Goal: Use online tool/utility: Utilize a website feature to perform a specific function

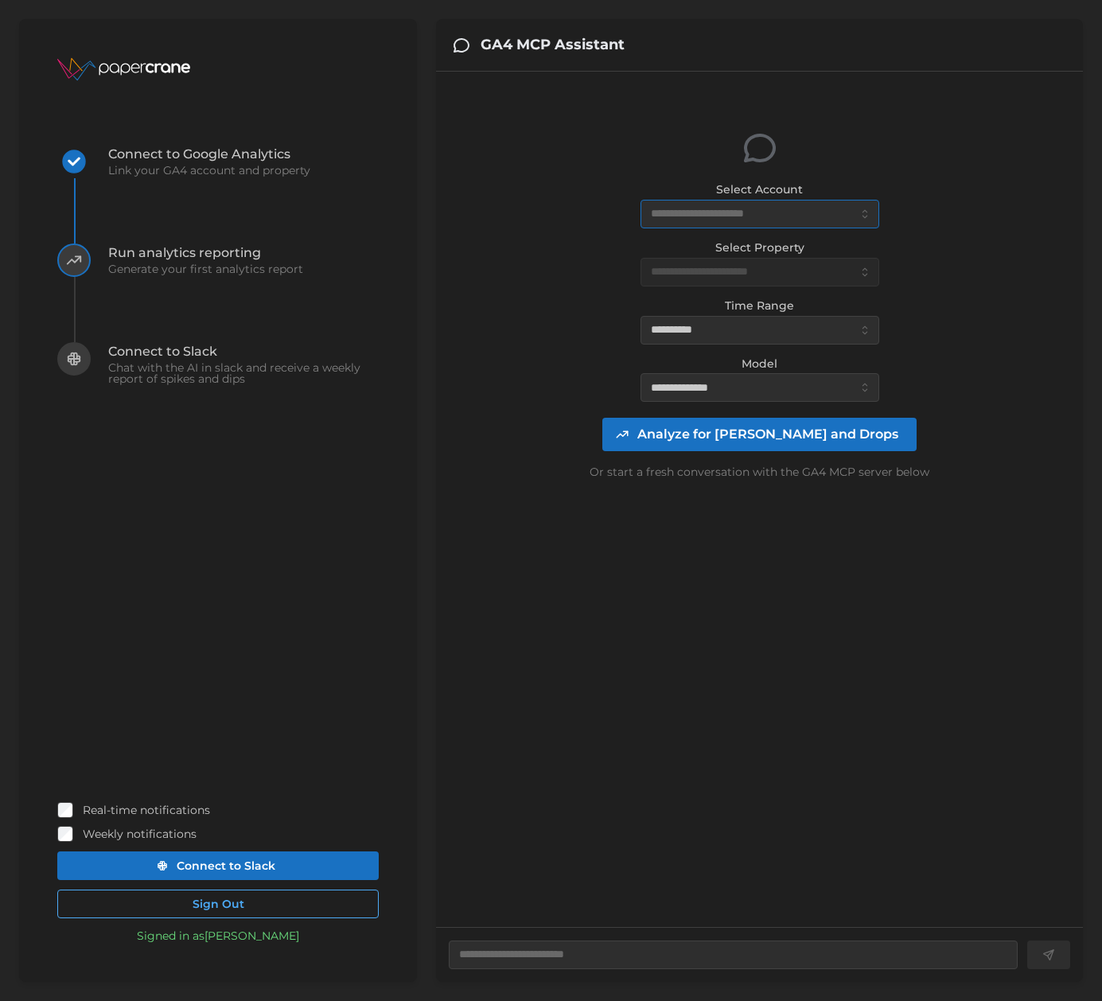
click at [711, 213] on input "Select Account" at bounding box center [759, 214] width 239 height 29
click at [705, 246] on span "EricHTR (34240 daily views)" at bounding box center [729, 251] width 154 height 17
type textarea "*"
type input "**********"
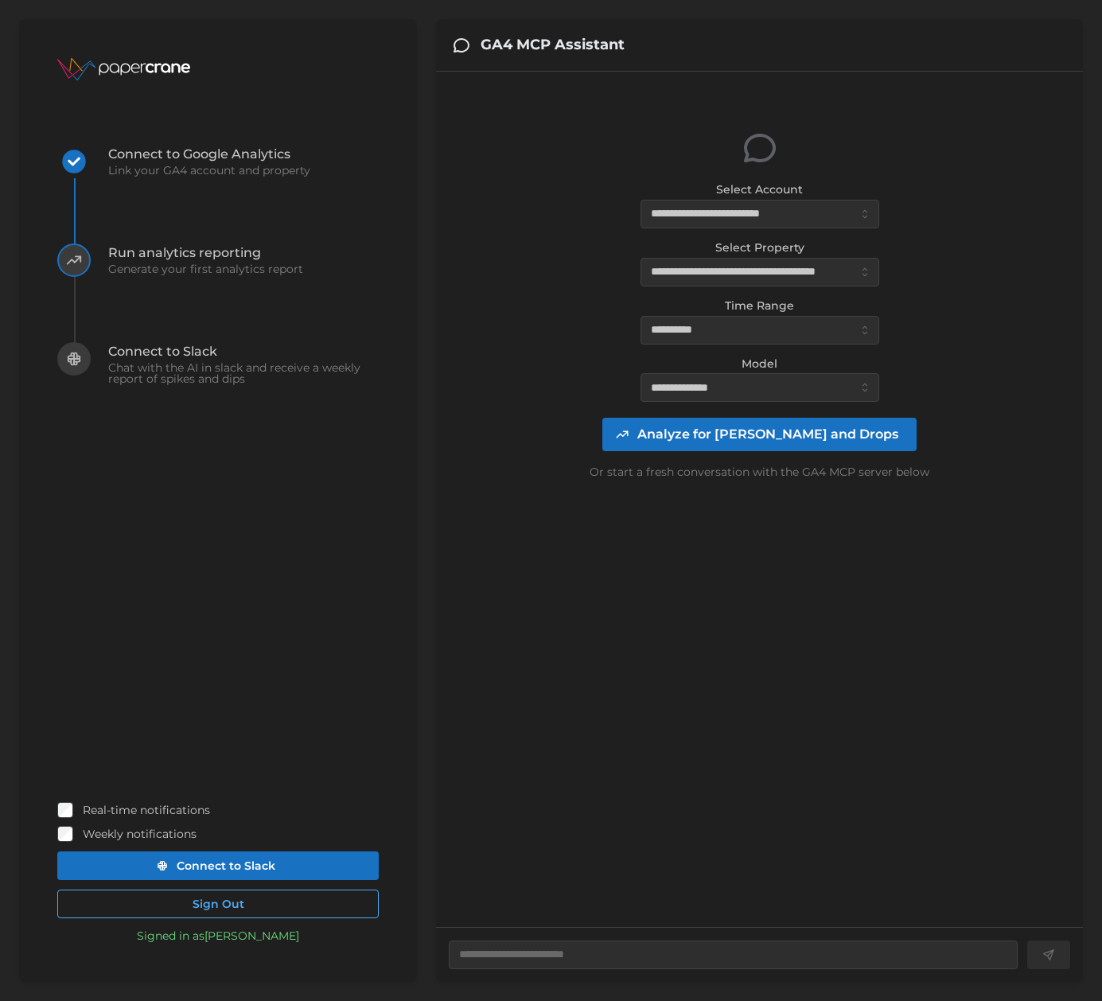
click at [772, 442] on span "Analyze for [PERSON_NAME] and Drops" at bounding box center [767, 434] width 261 height 32
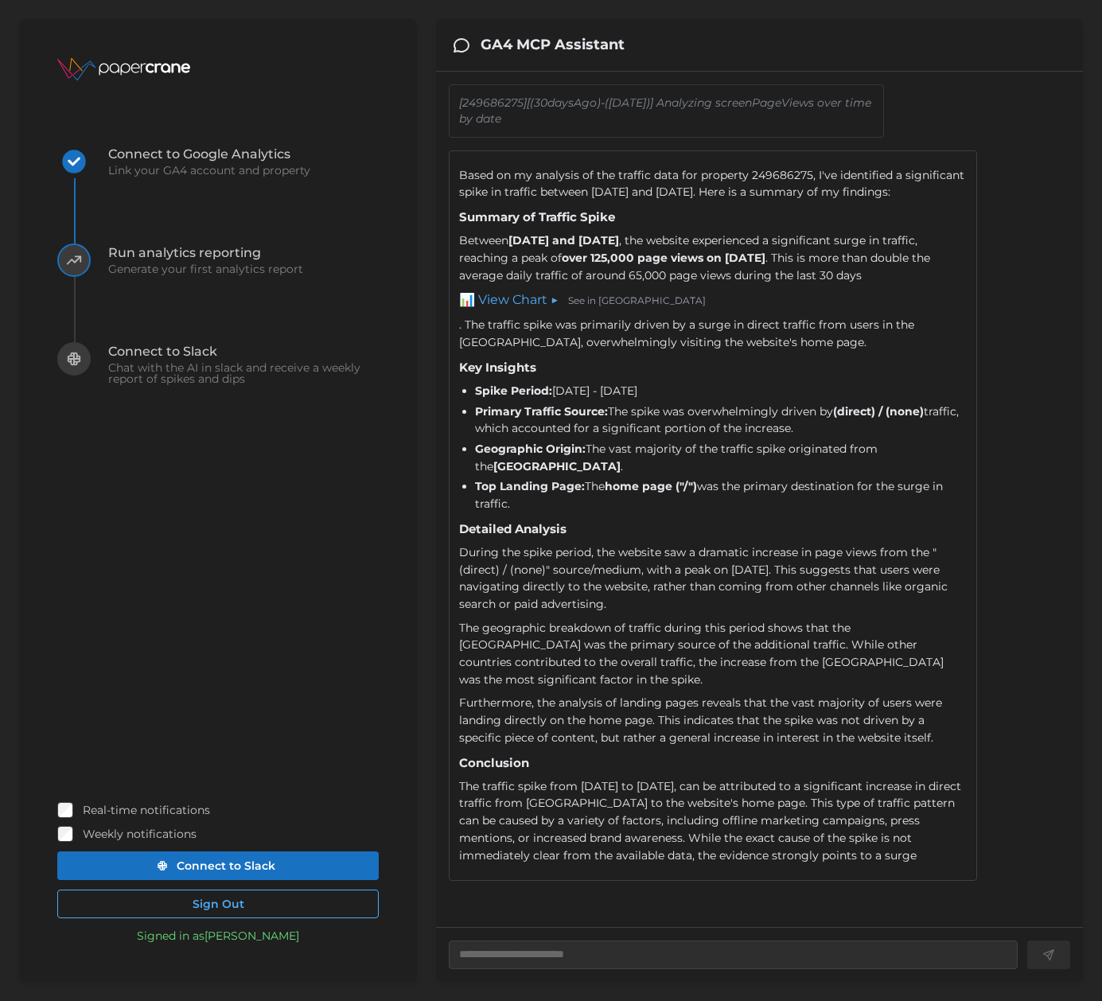
type textarea "*"
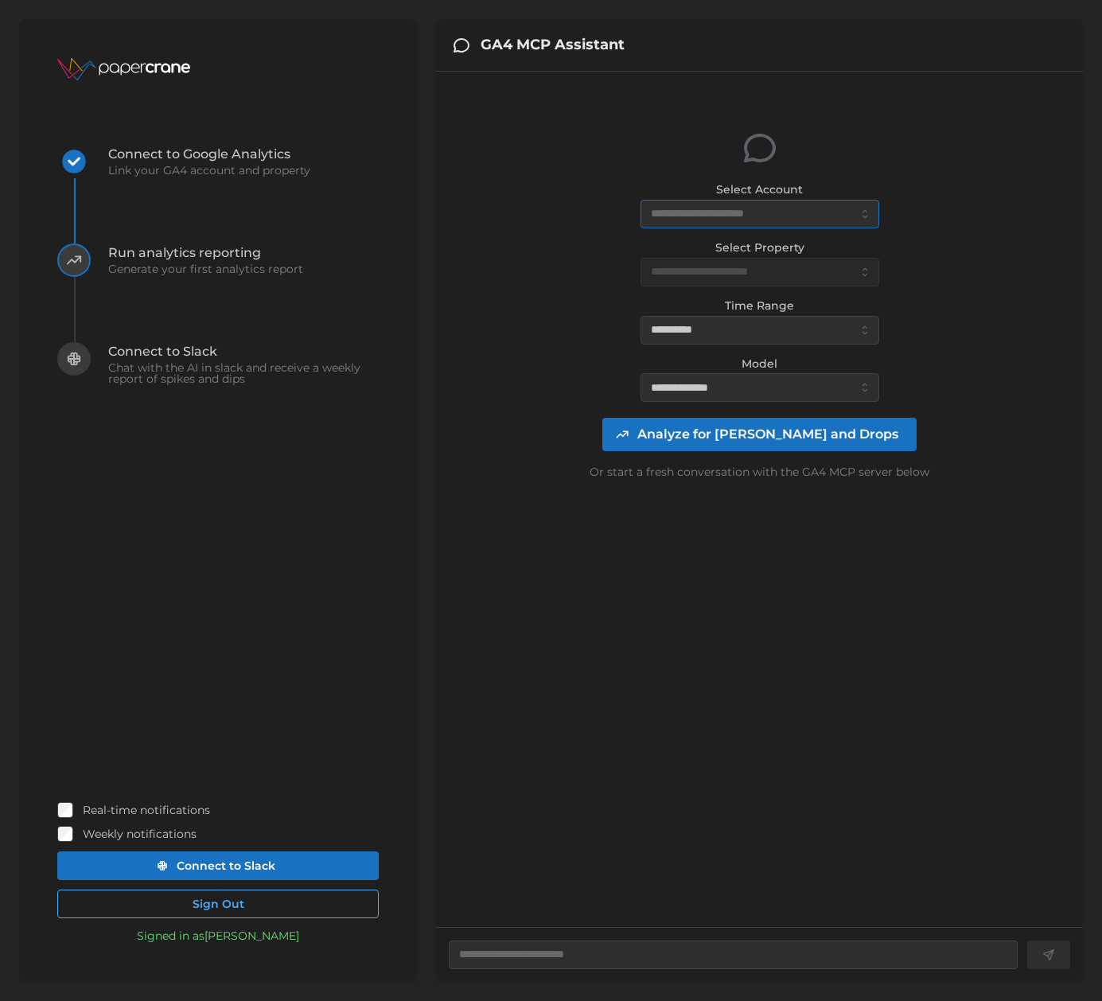
click at [707, 214] on input "Select Account" at bounding box center [759, 214] width 239 height 29
drag, startPoint x: 699, startPoint y: 250, endPoint x: 717, endPoint y: 297, distance: 50.1
click at [699, 251] on span "EricHTR (34241 daily views)" at bounding box center [727, 251] width 150 height 17
type textarea "*"
type input "**********"
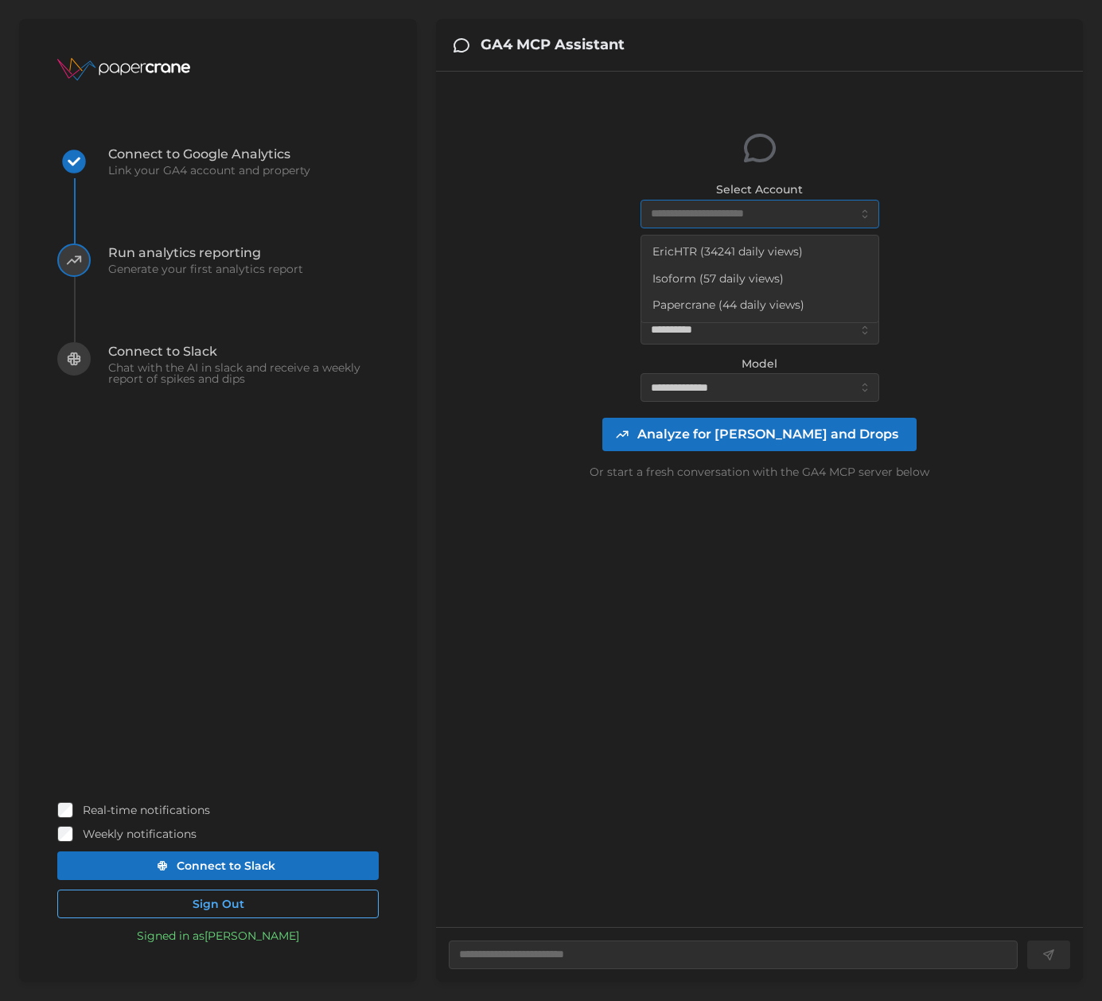
type input "**********"
click at [761, 431] on span "Analyze for [PERSON_NAME] and Drops" at bounding box center [767, 434] width 261 height 32
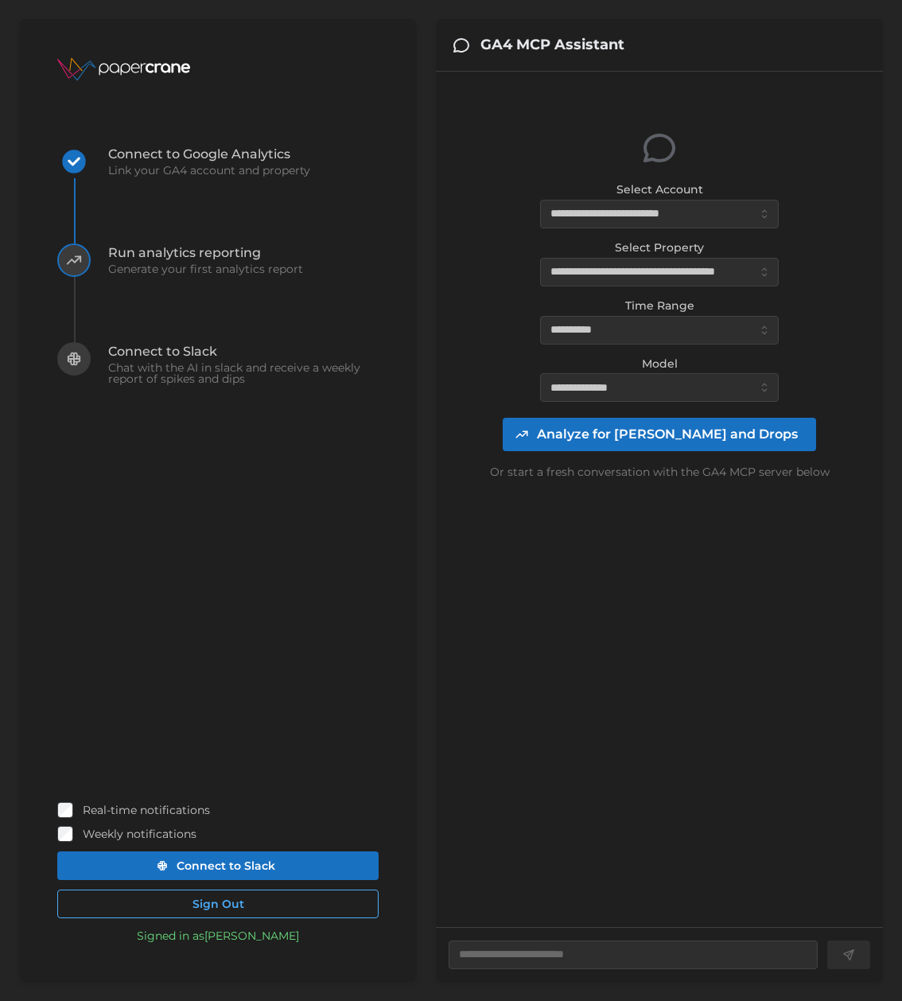
click at [679, 431] on span "Analyze for [PERSON_NAME] and Drops" at bounding box center [667, 434] width 261 height 32
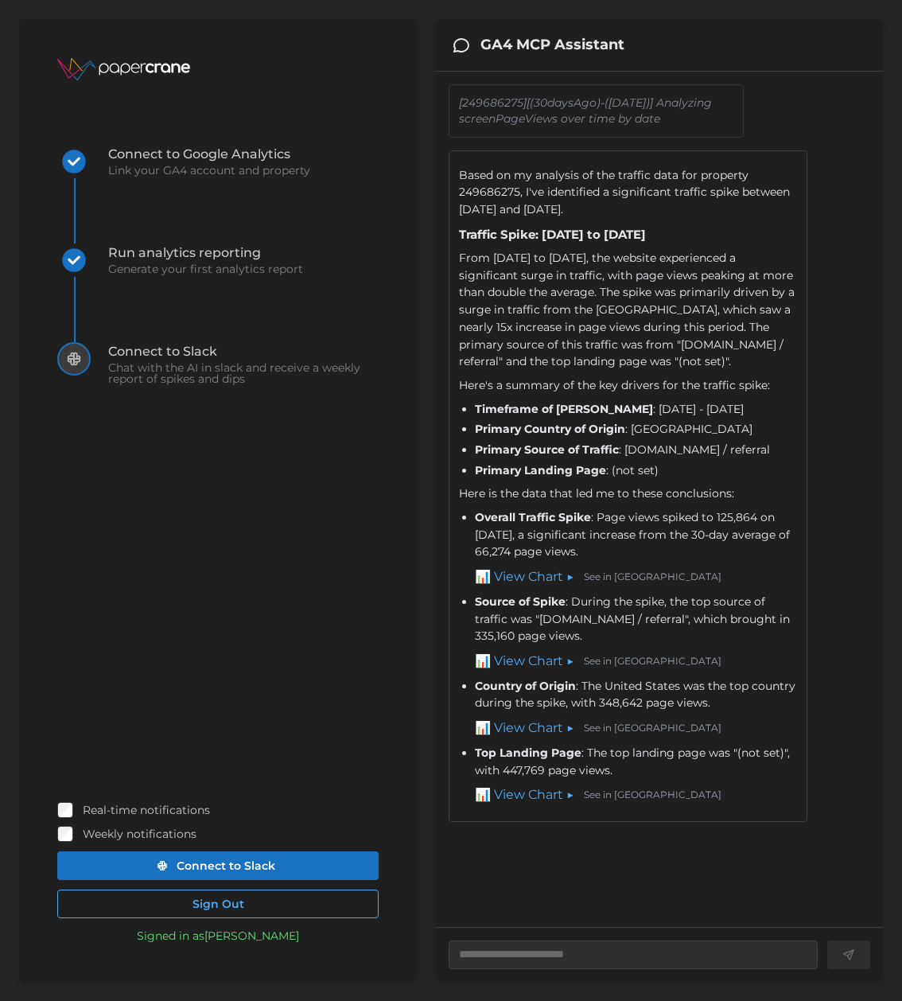
click at [528, 587] on link "📊 View Chart ▶" at bounding box center [524, 577] width 99 height 20
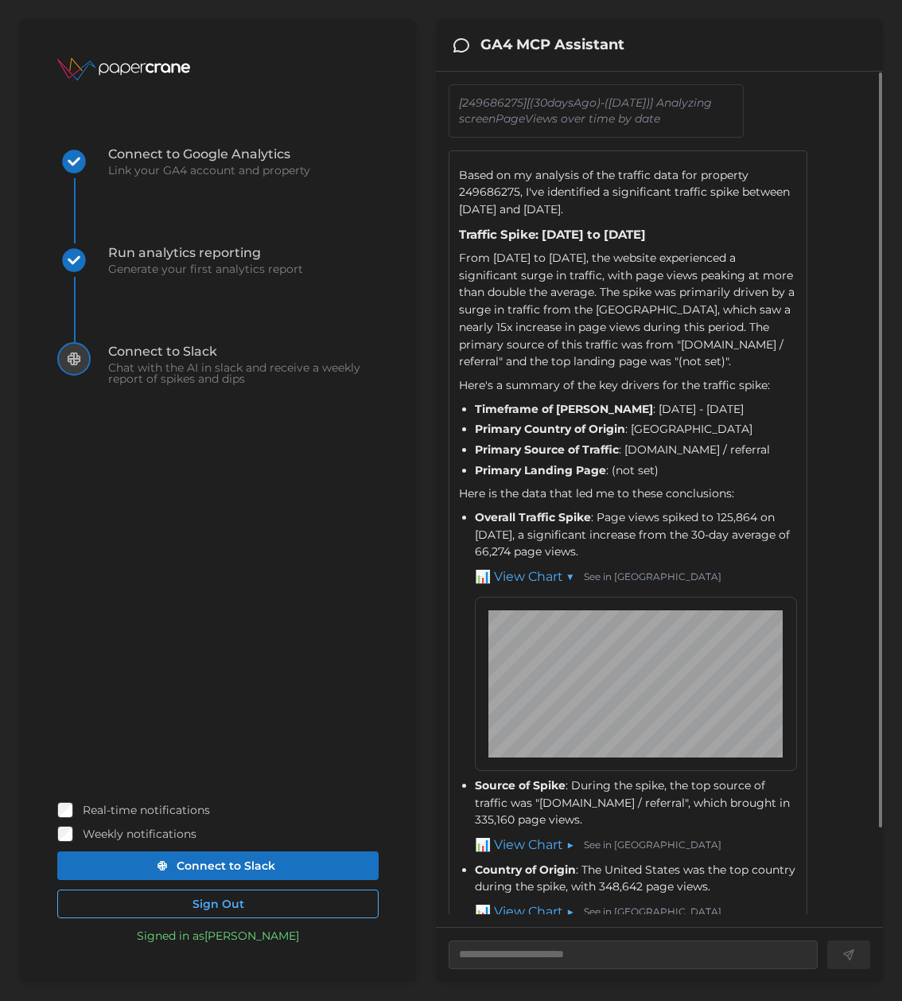
click at [528, 587] on link "📊 View Chart ▼" at bounding box center [524, 577] width 99 height 20
type textarea "*"
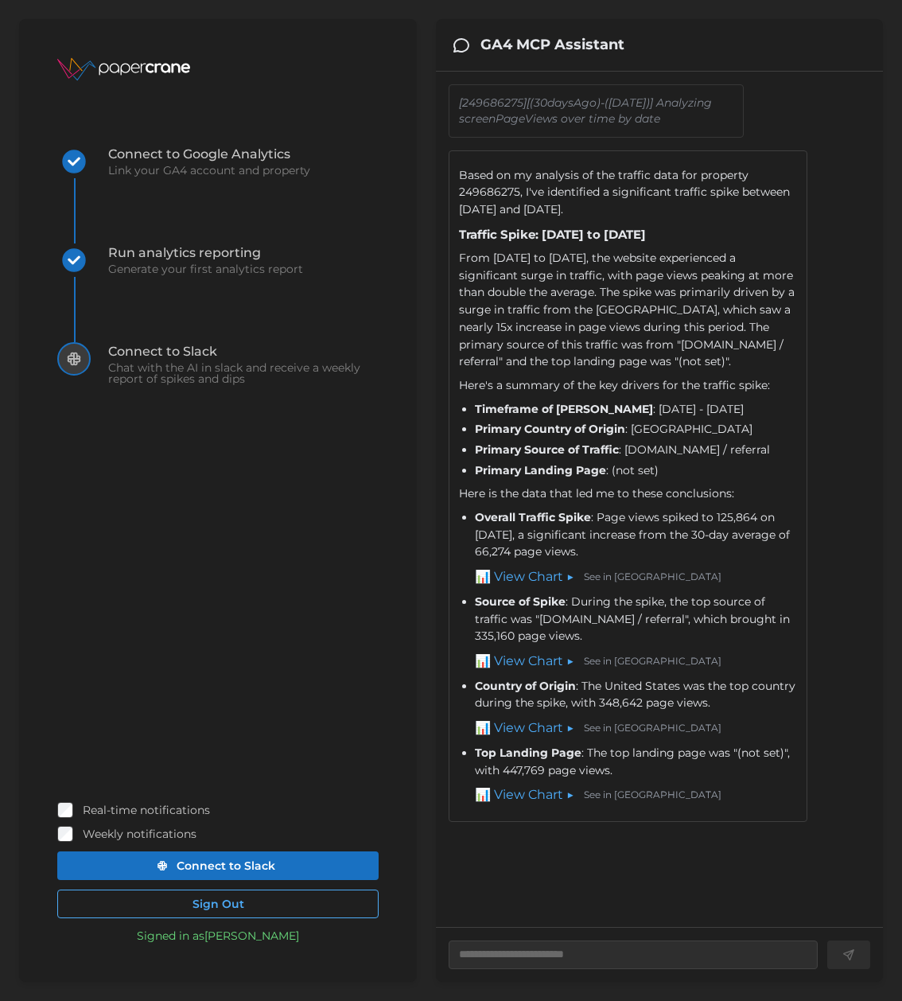
click at [601, 835] on div "[249686275][(30daysAgo)-([DATE])] Analyzing screenPageViews over time by date B…" at bounding box center [660, 499] width 422 height 830
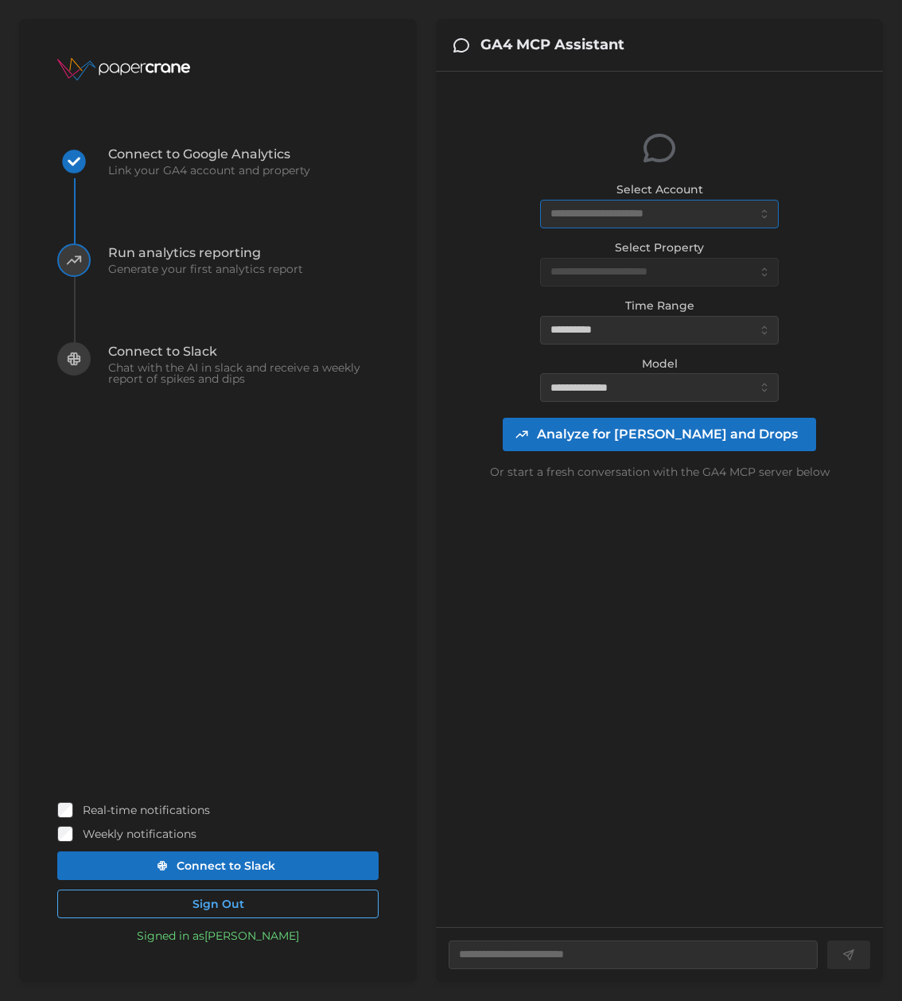
click at [636, 220] on input "Select Account" at bounding box center [659, 214] width 239 height 29
click at [651, 212] on input "Select Account" at bounding box center [659, 214] width 239 height 29
click at [621, 212] on input "Select Account" at bounding box center [659, 214] width 239 height 29
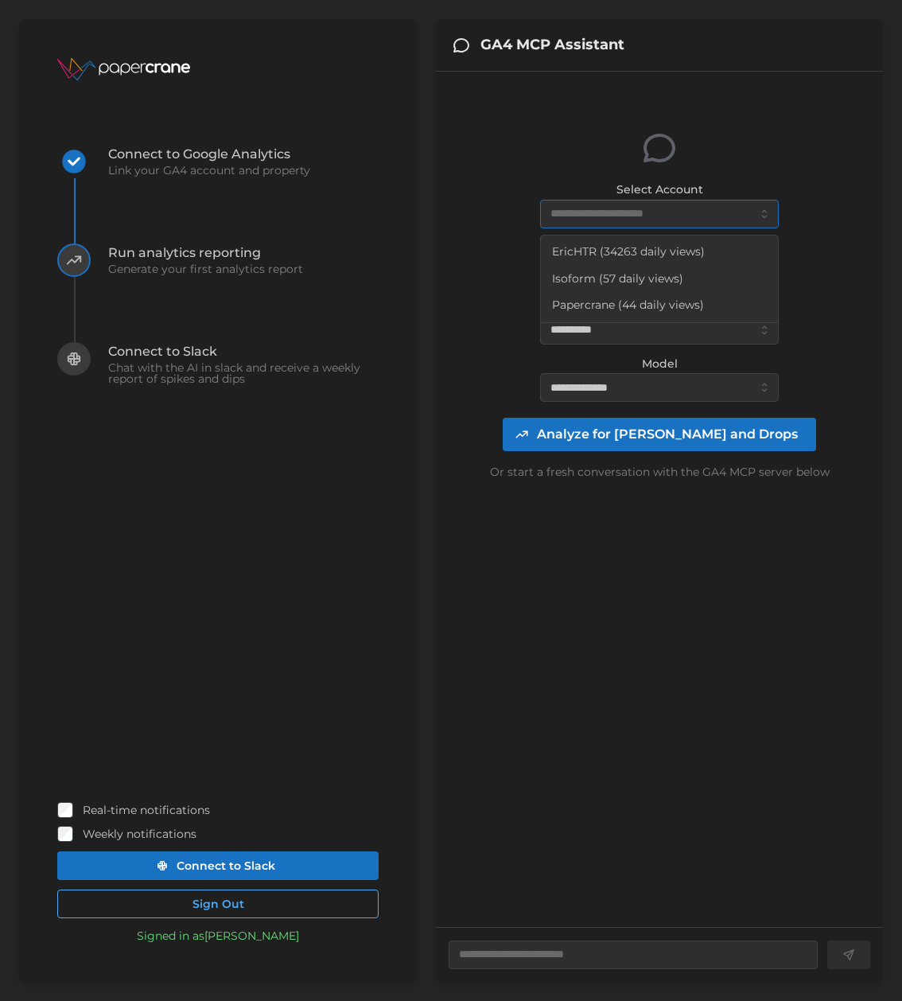
click at [601, 250] on span "EricHTR (34263 daily views)" at bounding box center [628, 251] width 153 height 17
type textarea "*"
type input "**********"
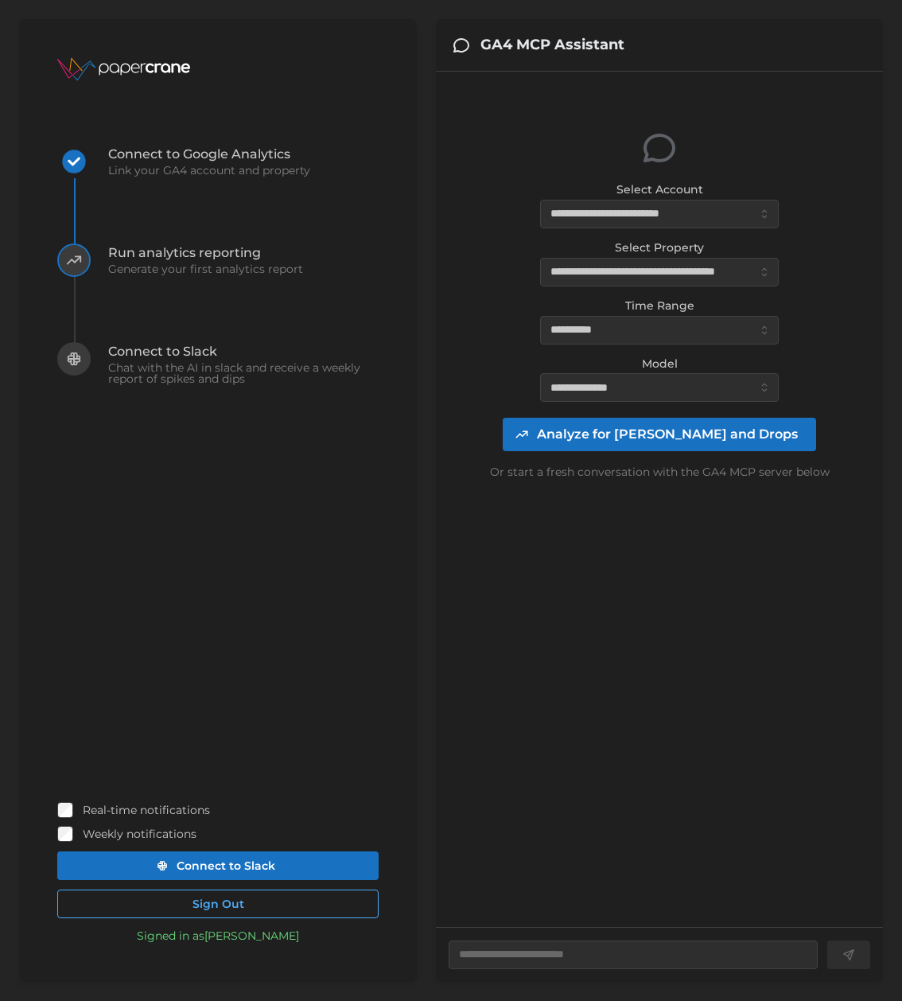
click at [663, 434] on span "Analyze for [PERSON_NAME] and Drops" at bounding box center [667, 434] width 261 height 32
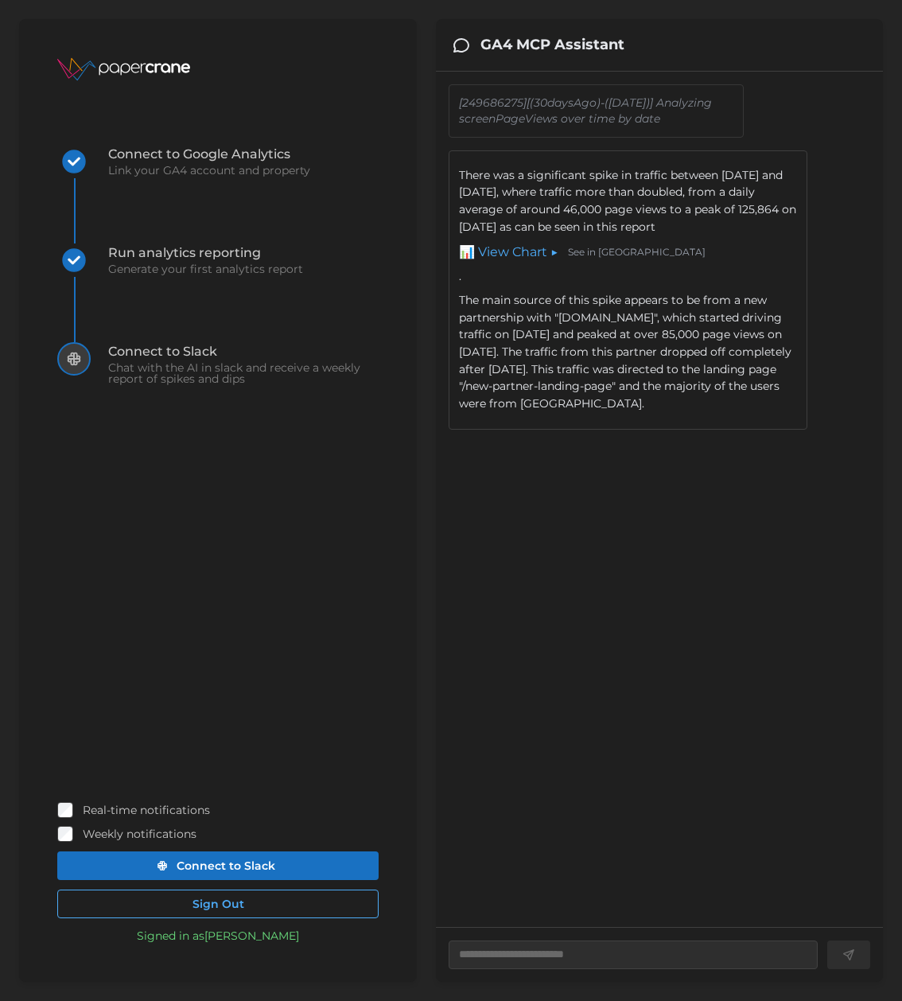
click at [531, 262] on link "📊 View Chart ▶" at bounding box center [508, 253] width 99 height 20
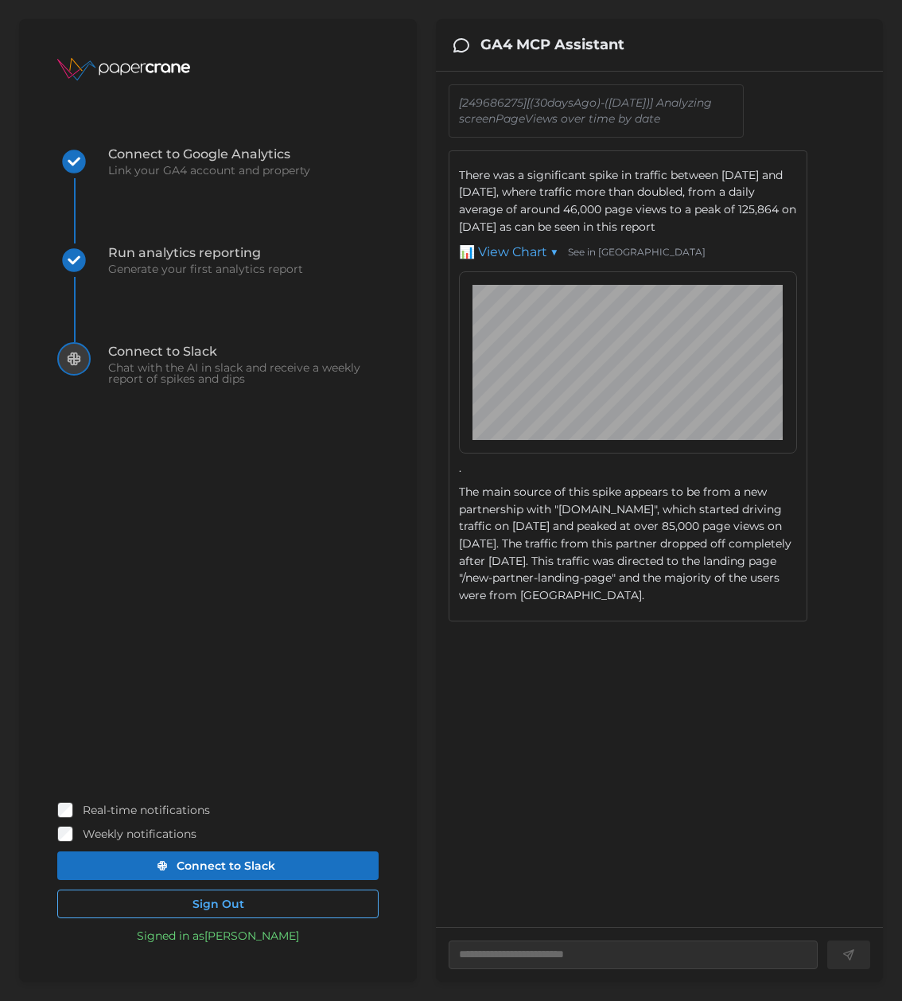
click at [531, 262] on link "📊 View Chart ▼" at bounding box center [508, 253] width 99 height 20
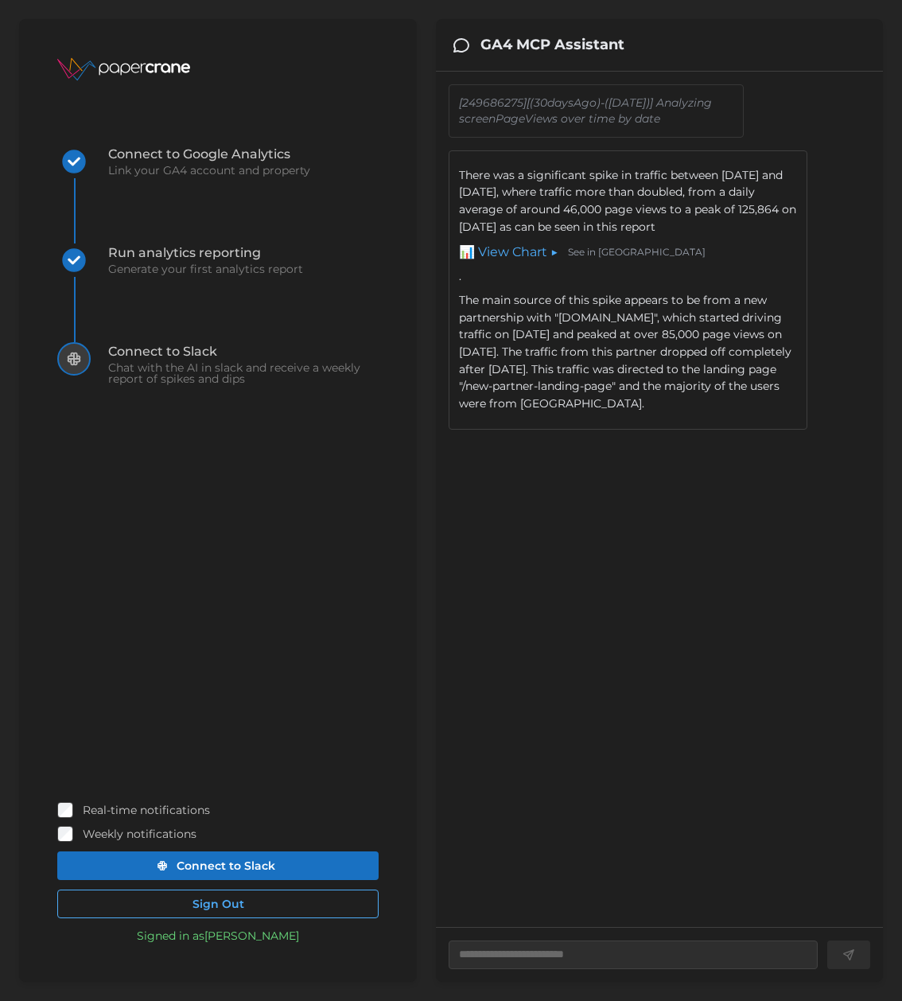
click at [605, 612] on div "[249686275][(30daysAgo)-(yesterday)] Analyzing screenPageViews over time by dat…" at bounding box center [660, 499] width 422 height 830
drag, startPoint x: 901, startPoint y: 323, endPoint x: 789, endPoint y: 379, distance: 125.2
click at [680, 325] on div "Papercrane Connect to Google Analytics Link your GA4 account and property Run a…" at bounding box center [451, 500] width 902 height 1001
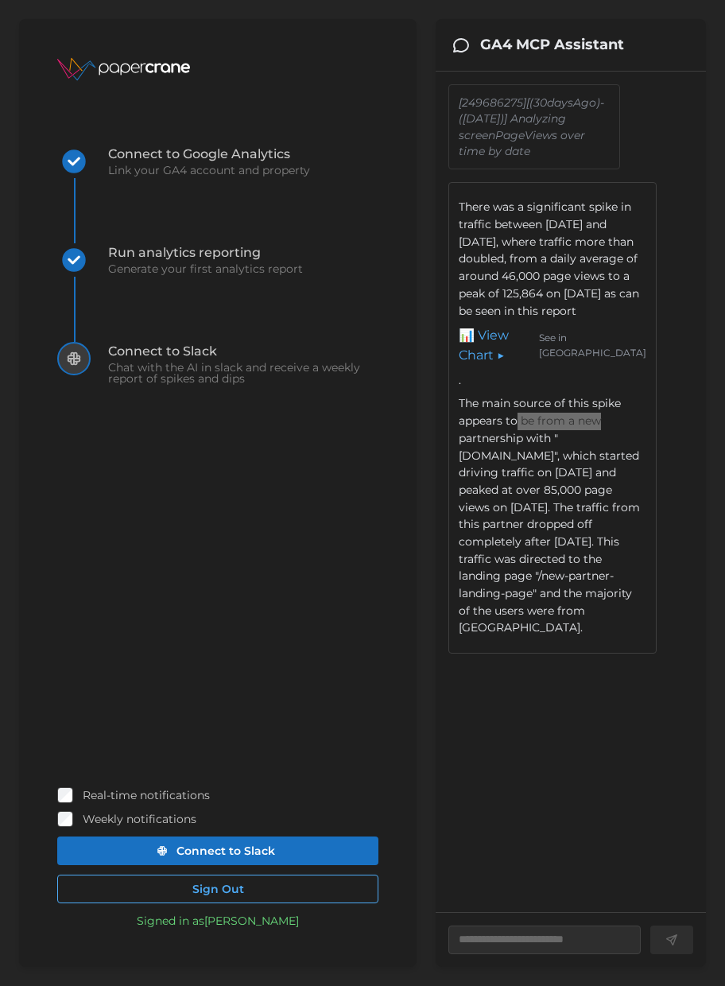
type textarea "*"
